Goal: Information Seeking & Learning: Learn about a topic

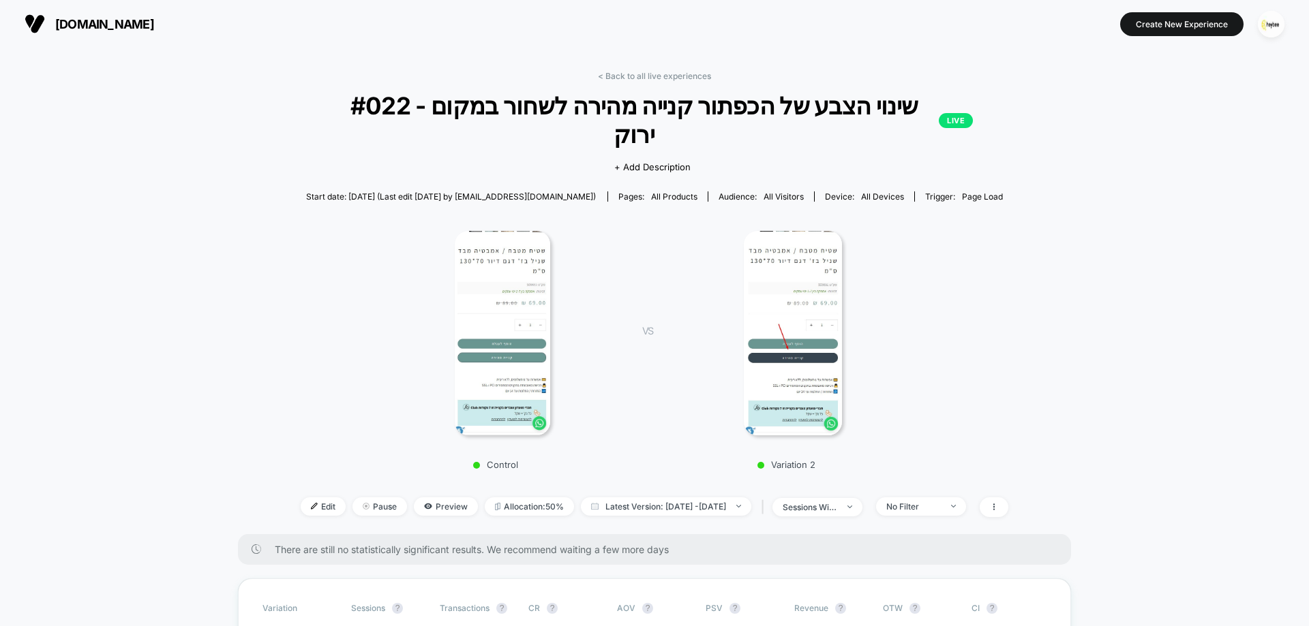
scroll to position [15, 0]
click at [666, 72] on link "< Back to all live experiences" at bounding box center [654, 76] width 113 height 10
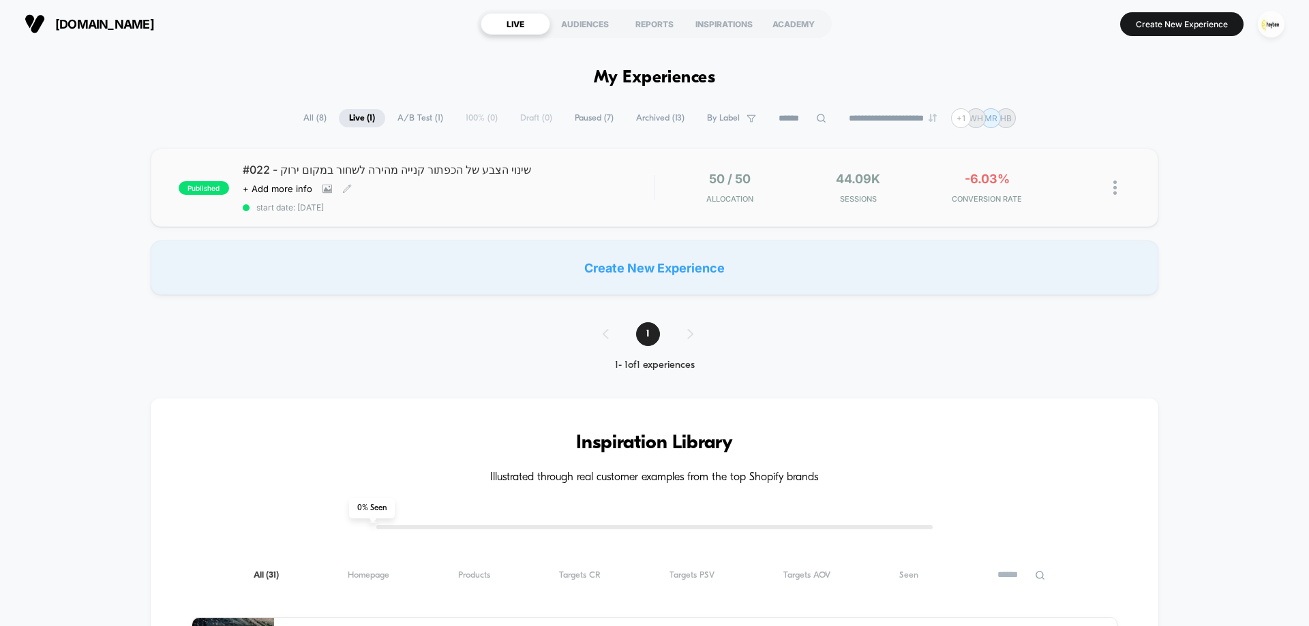
click at [543, 186] on div "#022 - שינוי הצבע של הכפתור קנייה מהירה לשחור במקום ירוק Click to view images C…" at bounding box center [448, 188] width 411 height 50
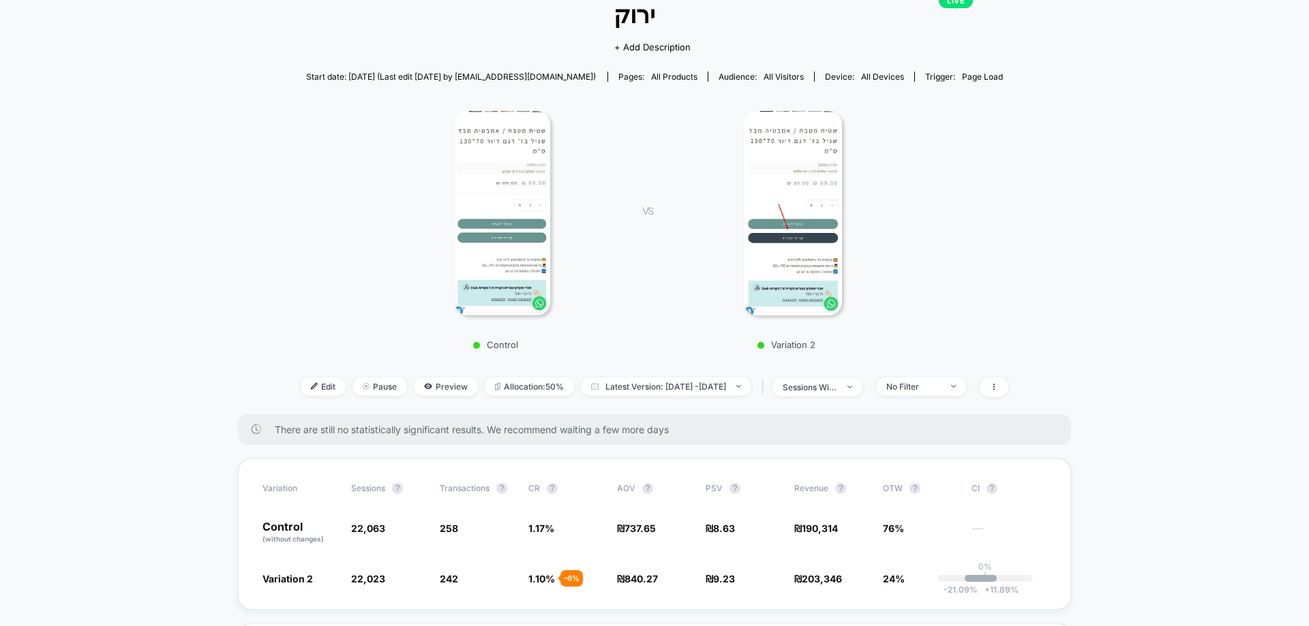
scroll to position [341, 0]
